Goal: Information Seeking & Learning: Find specific fact

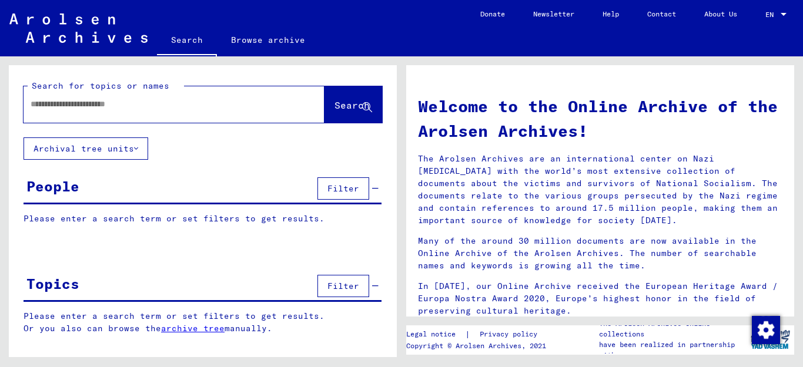
click at [124, 100] on input "text" at bounding box center [160, 104] width 259 height 12
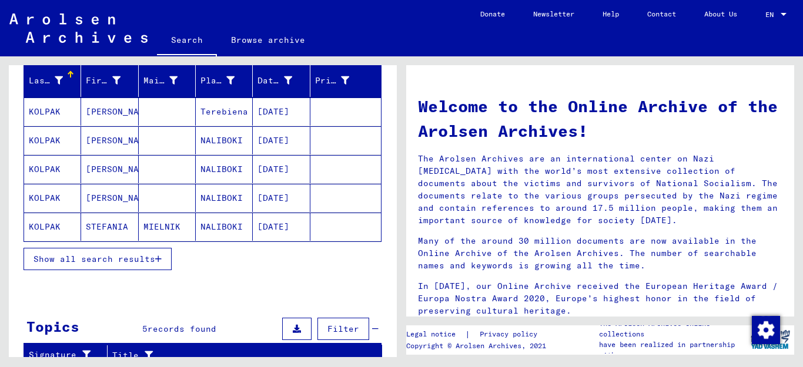
scroll to position [145, 0]
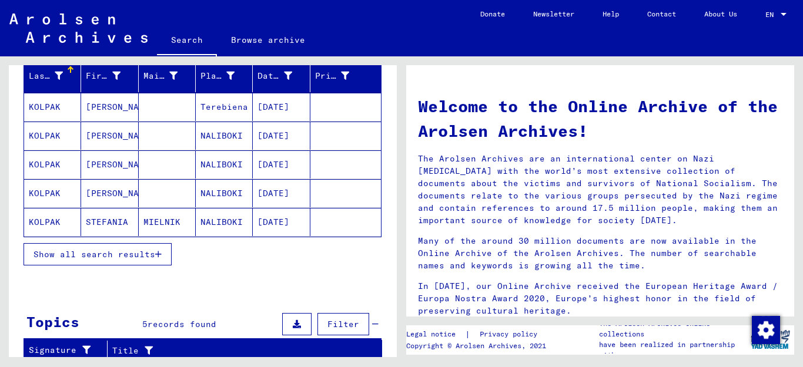
click at [155, 254] on span "Show all search results" at bounding box center [94, 254] width 122 height 11
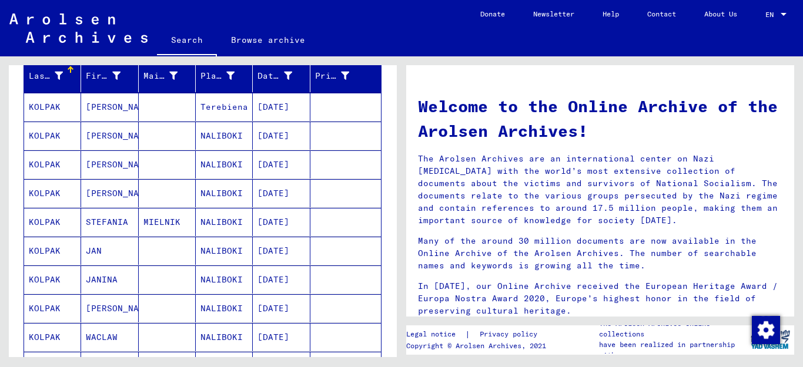
click at [47, 135] on mat-cell "KOLPAK" at bounding box center [52, 136] width 57 height 28
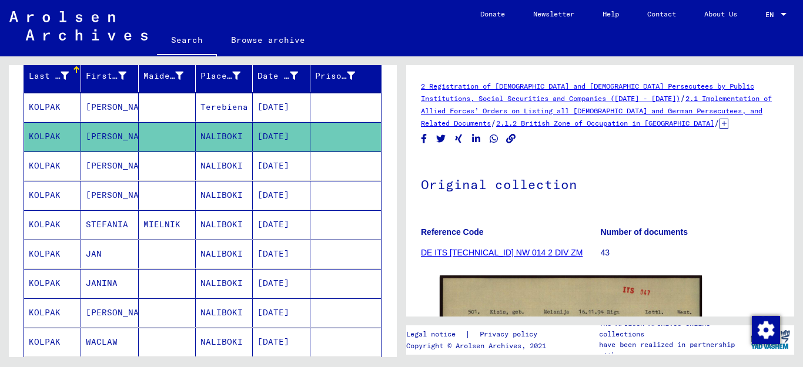
click at [48, 194] on mat-cell "KOLPAK" at bounding box center [52, 195] width 57 height 29
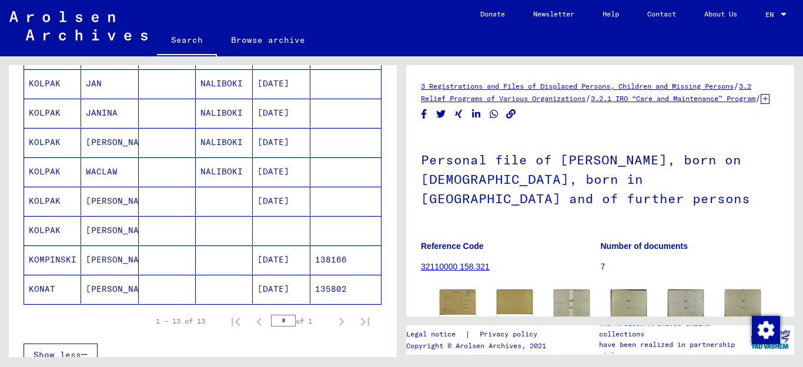
scroll to position [317, 0]
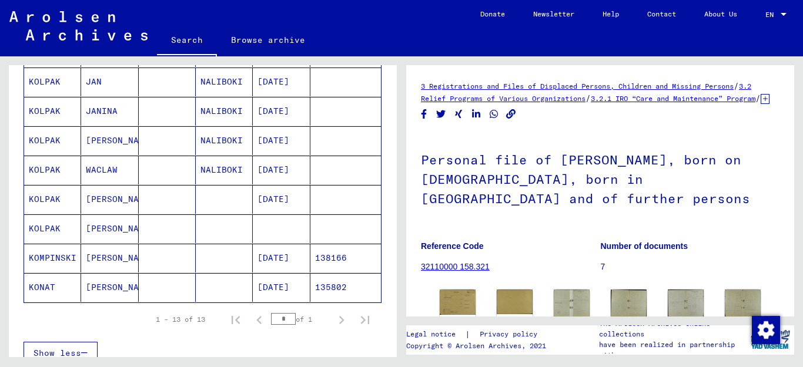
click at [46, 231] on mat-cell "KOLPAK" at bounding box center [52, 228] width 57 height 29
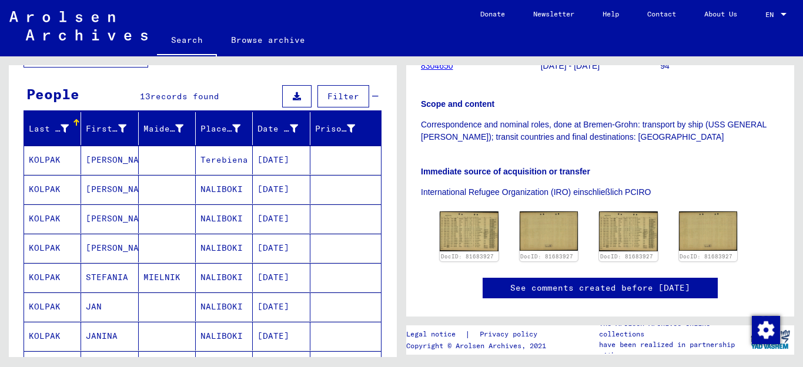
scroll to position [88, 0]
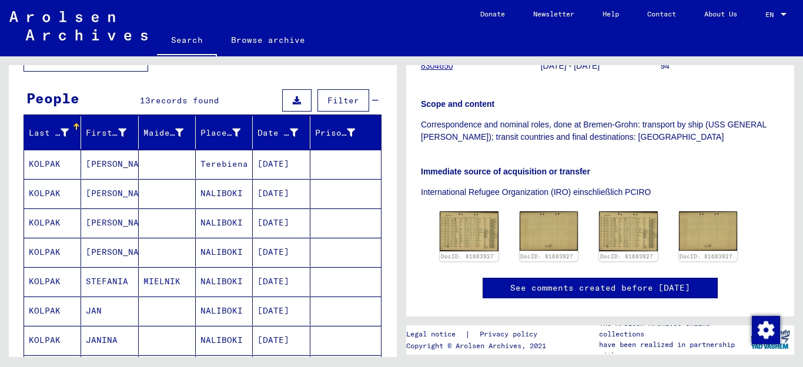
click at [52, 222] on mat-cell "KOLPAK" at bounding box center [52, 223] width 57 height 29
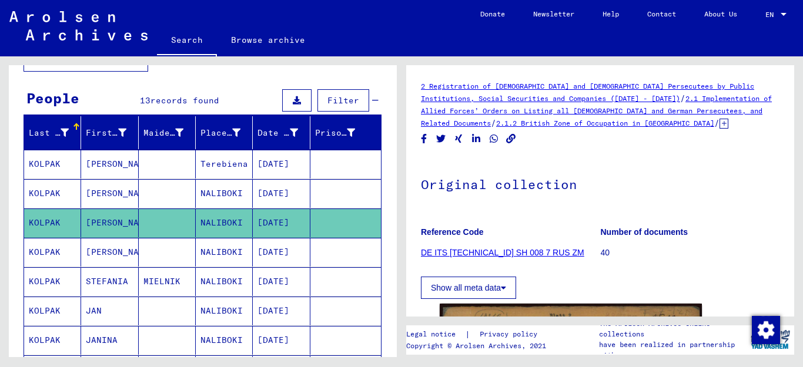
scroll to position [220, 0]
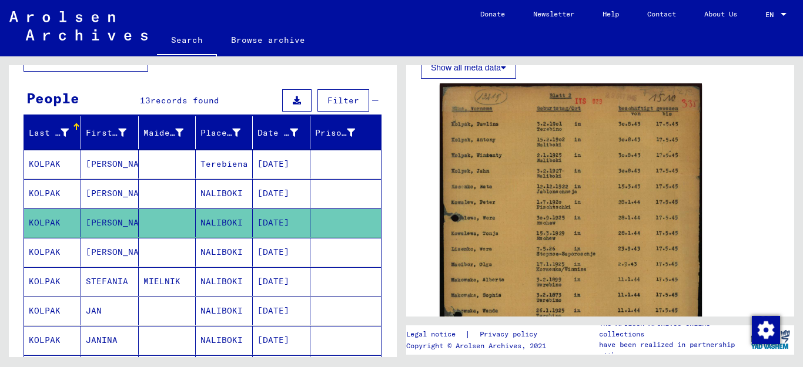
click at [43, 160] on mat-cell "KOLPAK" at bounding box center [52, 164] width 57 height 29
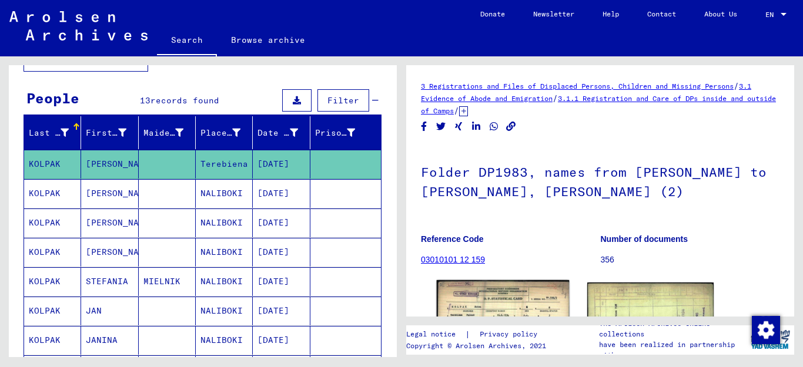
click at [526, 298] on img at bounding box center [503, 327] width 133 height 95
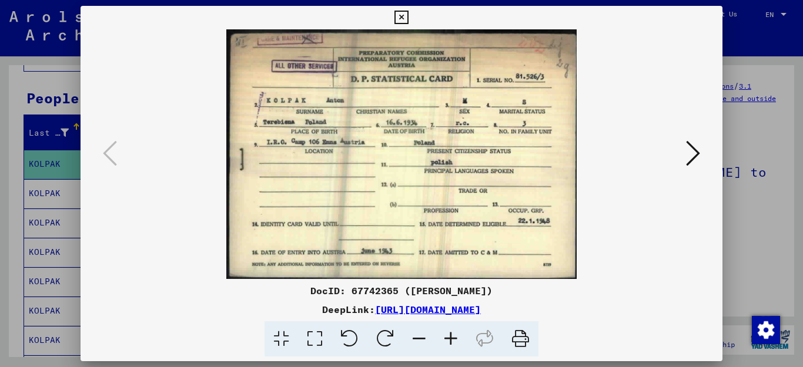
click at [408, 17] on icon at bounding box center [401, 18] width 14 height 14
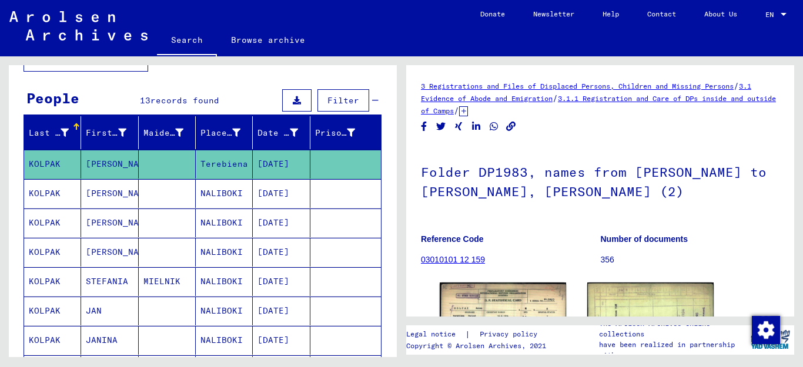
click at [47, 222] on mat-cell "KOLPAK" at bounding box center [52, 223] width 57 height 29
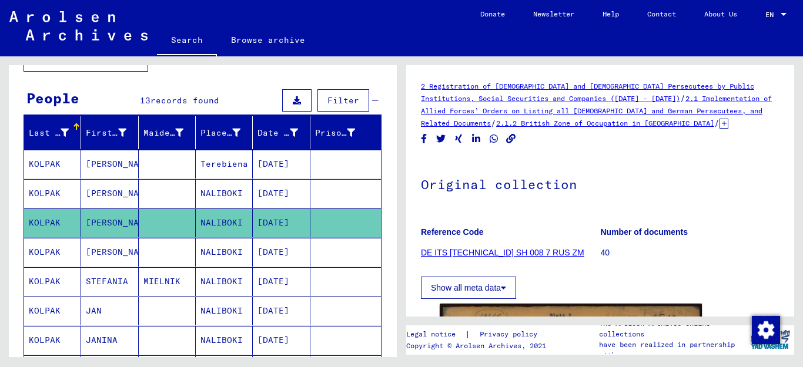
scroll to position [220, 0]
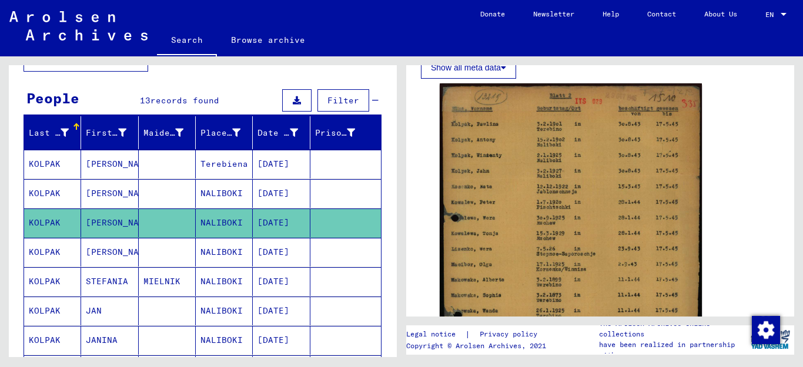
click at [49, 287] on mat-cell "KOLPAK" at bounding box center [52, 281] width 57 height 29
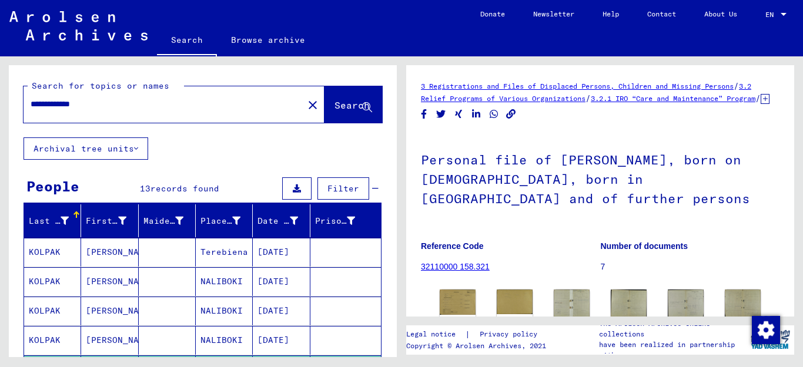
drag, startPoint x: 118, startPoint y: 105, endPoint x: 66, endPoint y: 105, distance: 52.3
click at [66, 105] on input "**********" at bounding box center [164, 104] width 266 height 12
type input "**********"
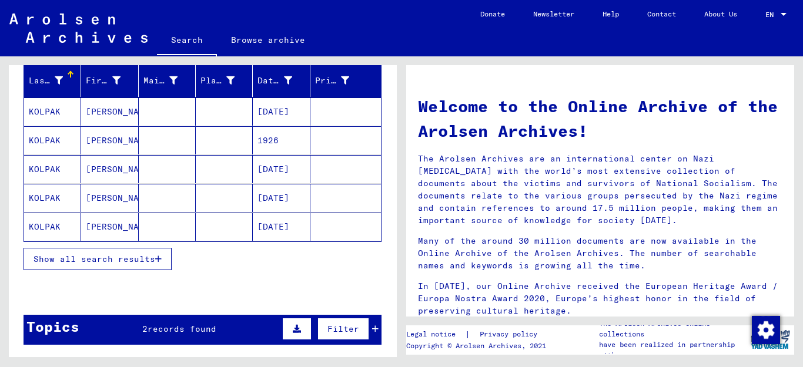
scroll to position [153, 0]
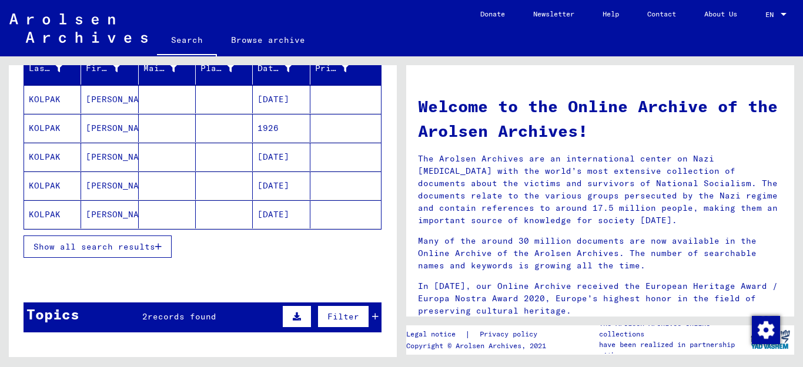
click at [157, 247] on icon "button" at bounding box center [158, 247] width 6 height 8
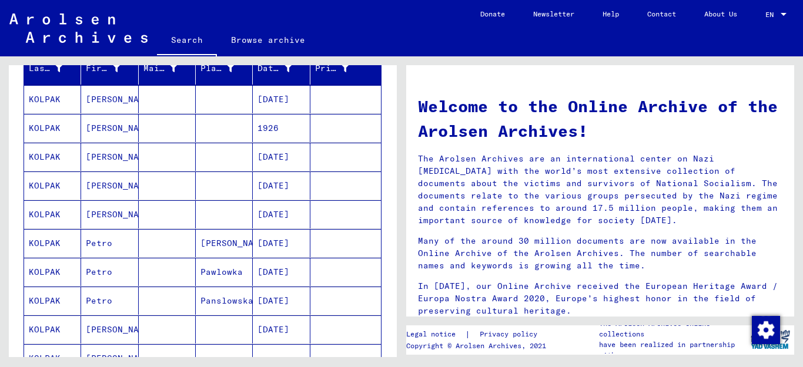
click at [47, 98] on mat-cell "KOLPAK" at bounding box center [52, 99] width 57 height 28
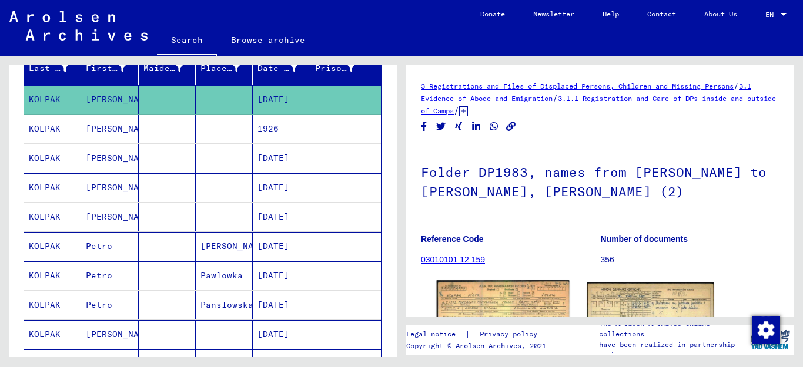
click at [513, 296] on img at bounding box center [503, 322] width 133 height 85
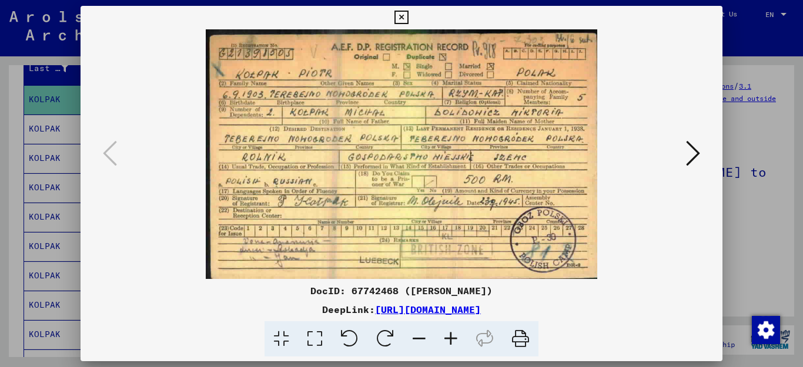
drag, startPoint x: 401, startPoint y: 292, endPoint x: 354, endPoint y: 293, distance: 47.0
click at [354, 293] on div "DocID: 67742468 ([PERSON_NAME])" at bounding box center [401, 291] width 642 height 14
copy div "67742468"
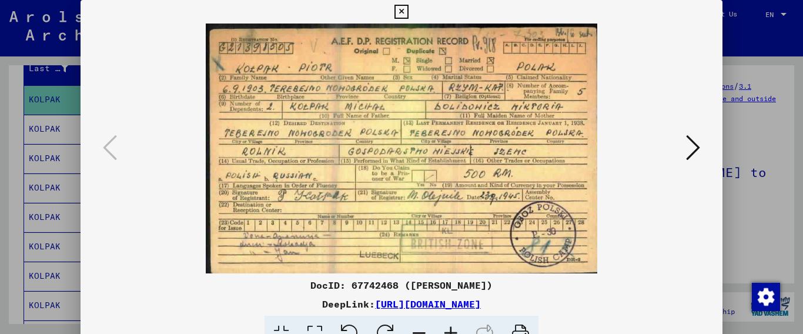
drag, startPoint x: 619, startPoint y: 304, endPoint x: 254, endPoint y: 307, distance: 364.3
click at [254, 307] on div "DeepLink: [URL][DOMAIN_NAME]" at bounding box center [401, 304] width 642 height 14
copy link "[URL][DOMAIN_NAME]"
click at [450, 330] on icon at bounding box center [451, 334] width 32 height 36
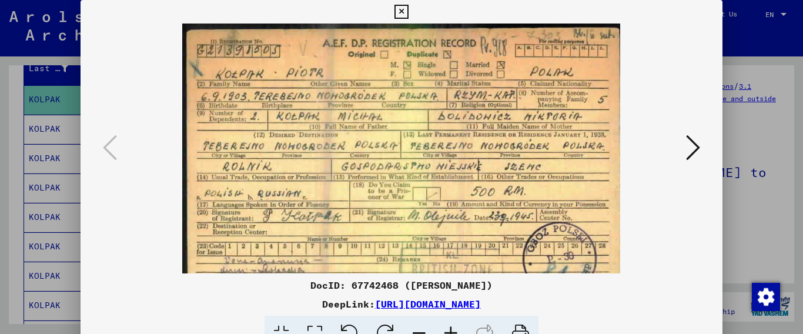
click at [450, 330] on icon at bounding box center [451, 334] width 32 height 36
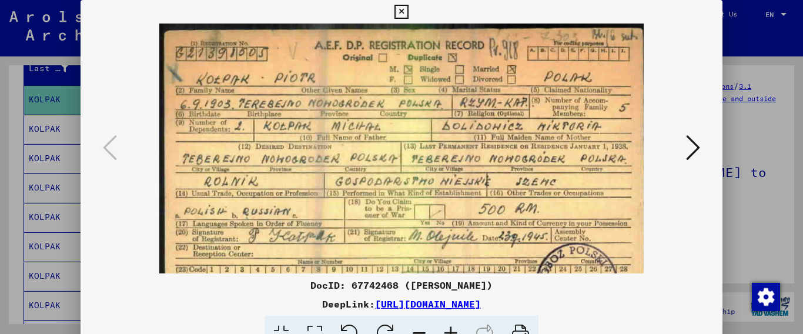
click at [450, 330] on icon at bounding box center [451, 334] width 32 height 36
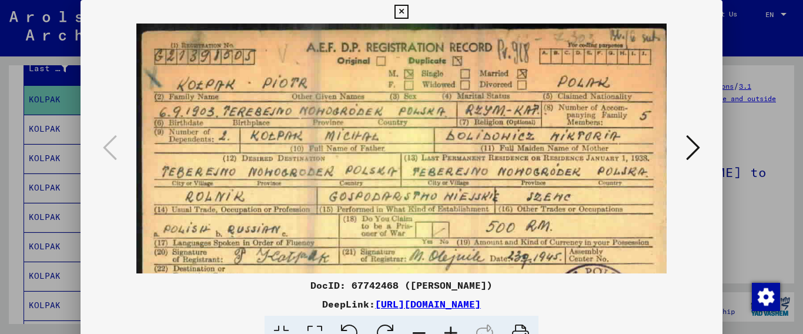
scroll to position [88, 0]
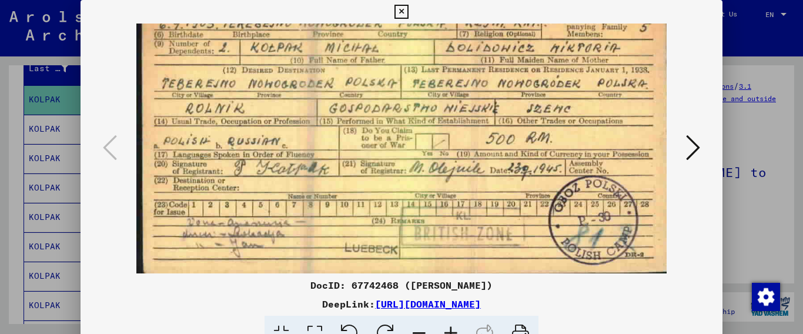
drag, startPoint x: 449, startPoint y: 209, endPoint x: 448, endPoint y: 28, distance: 181.0
click at [448, 28] on img at bounding box center [401, 104] width 530 height 338
click at [408, 10] on icon at bounding box center [401, 12] width 14 height 14
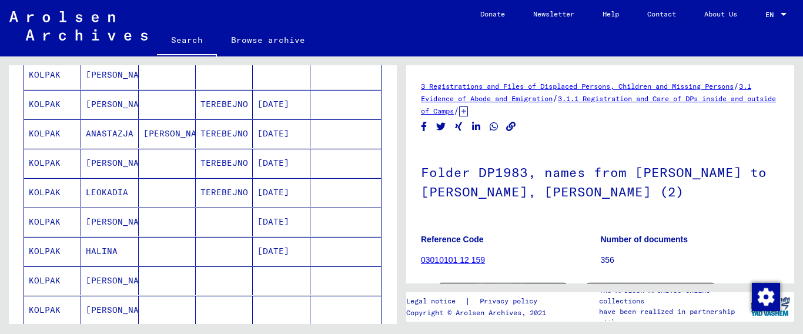
scroll to position [448, 0]
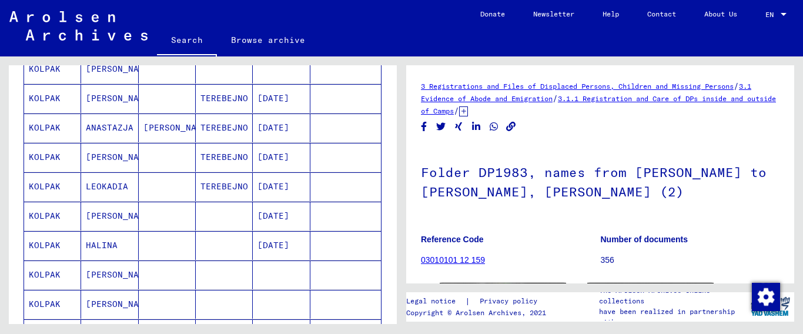
click at [45, 129] on mat-cell "KOLPAK" at bounding box center [52, 127] width 57 height 29
